Goal: Transaction & Acquisition: Obtain resource

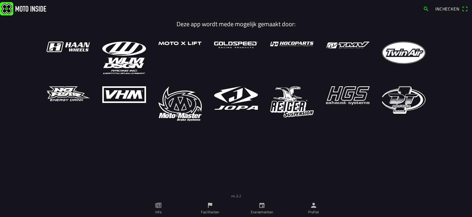
click at [263, 205] on icon "kalender" at bounding box center [261, 205] width 7 height 7
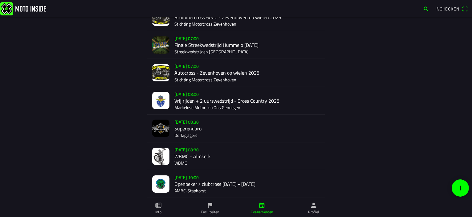
scroll to position [92, 0]
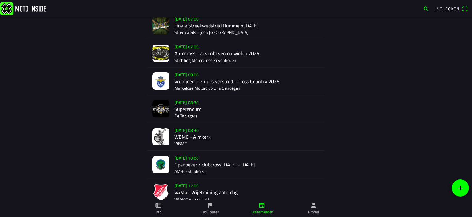
click at [196, 140] on div "[DATE] 08:30 WBMC - Almkerk WBMC" at bounding box center [246, 136] width 145 height 27
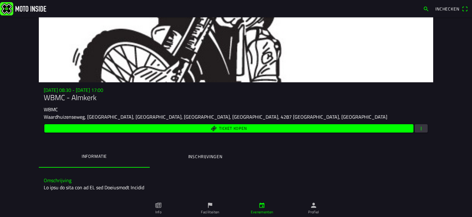
click at [418, 129] on span "button" at bounding box center [421, 128] width 6 height 8
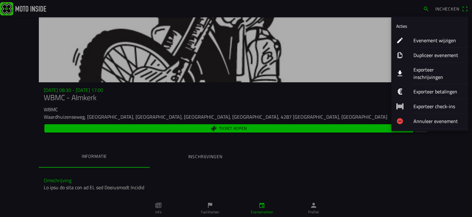
click at [421, 69] on ion-label "Exporteer inschrijvingen" at bounding box center [438, 73] width 50 height 15
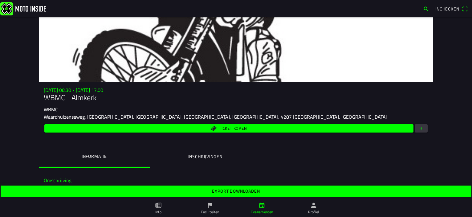
click at [0, 0] on slot "Export downloaden" at bounding box center [0, 0] width 0 height 0
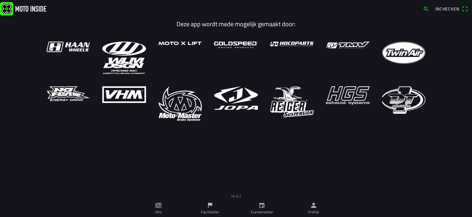
click at [263, 206] on icon "kalender" at bounding box center [261, 205] width 5 height 5
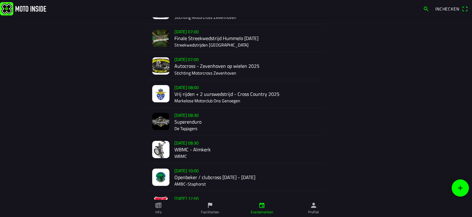
scroll to position [92, 0]
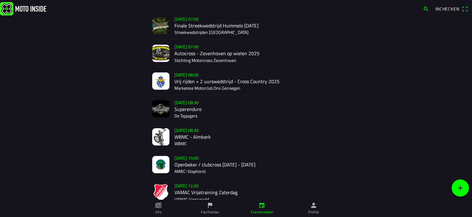
click at [185, 139] on div "[DATE] 08:30 WBMC - Almkerk WBMC" at bounding box center [246, 136] width 145 height 27
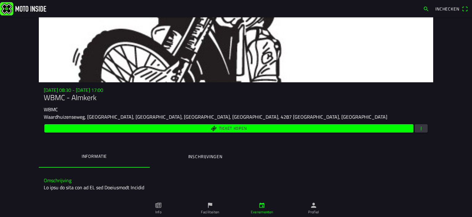
click at [418, 129] on span "button" at bounding box center [421, 128] width 6 height 8
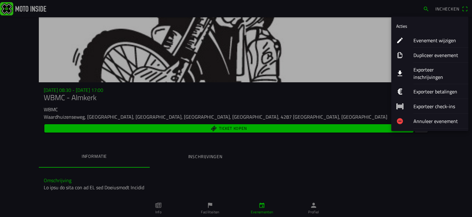
click at [424, 68] on ion-label "Exporteer inschrijvingen" at bounding box center [438, 73] width 50 height 15
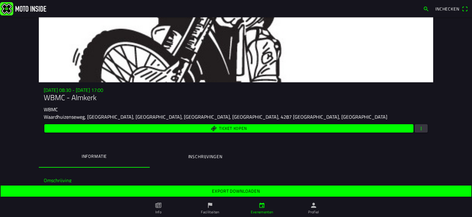
click at [293, 193] on span "Export downloaden" at bounding box center [235, 190] width 461 height 11
